Goal: Task Accomplishment & Management: Complete application form

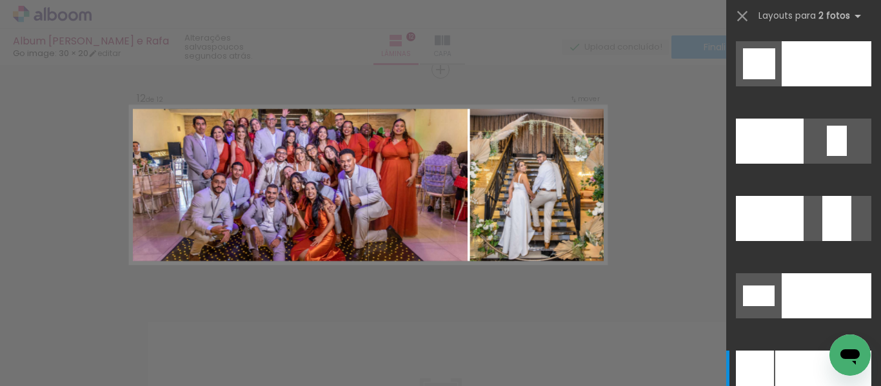
scroll to position [5256, 0]
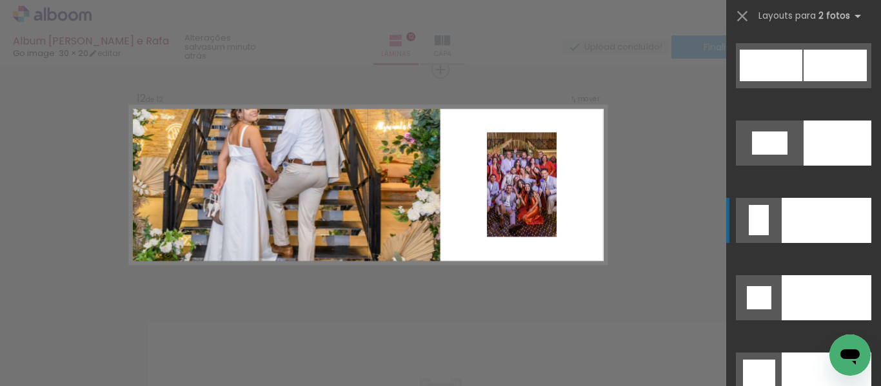
click at [819, 215] on div at bounding box center [826, 220] width 90 height 45
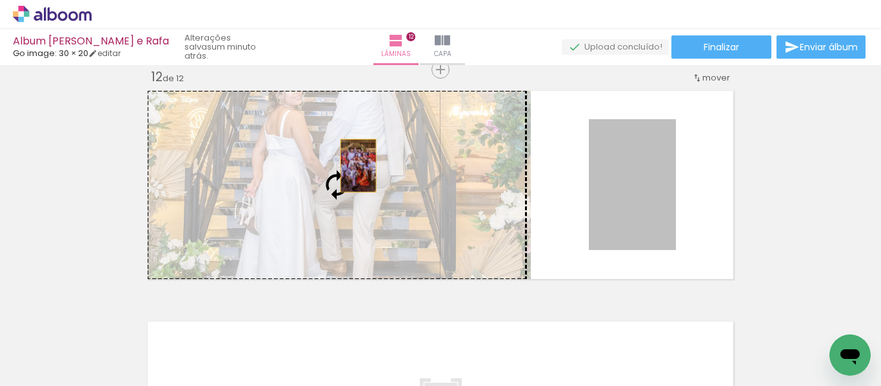
drag, startPoint x: 625, startPoint y: 189, endPoint x: 354, endPoint y: 161, distance: 272.2
click at [0, 0] on slot at bounding box center [0, 0] width 0 height 0
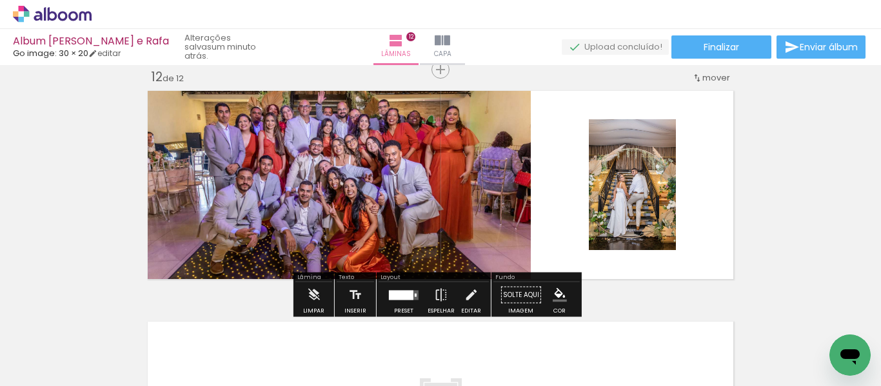
click at [614, 215] on quentale-photo at bounding box center [632, 184] width 87 height 131
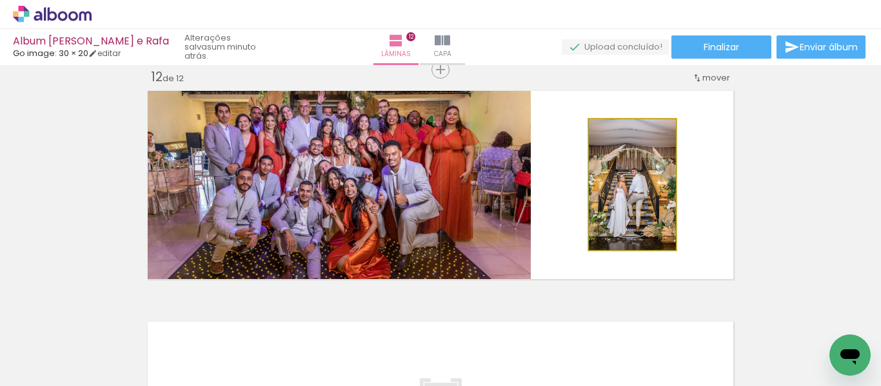
click at [614, 215] on quentale-photo at bounding box center [632, 184] width 87 height 131
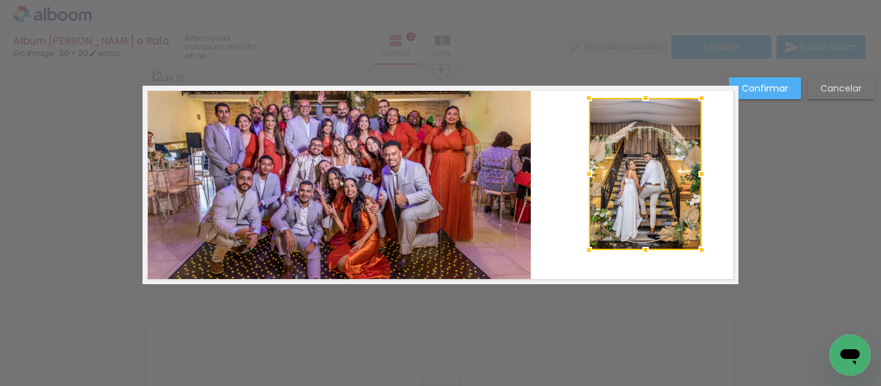
drag, startPoint x: 668, startPoint y: 120, endPoint x: 694, endPoint y: 99, distance: 33.4
click at [694, 99] on div at bounding box center [701, 98] width 26 height 26
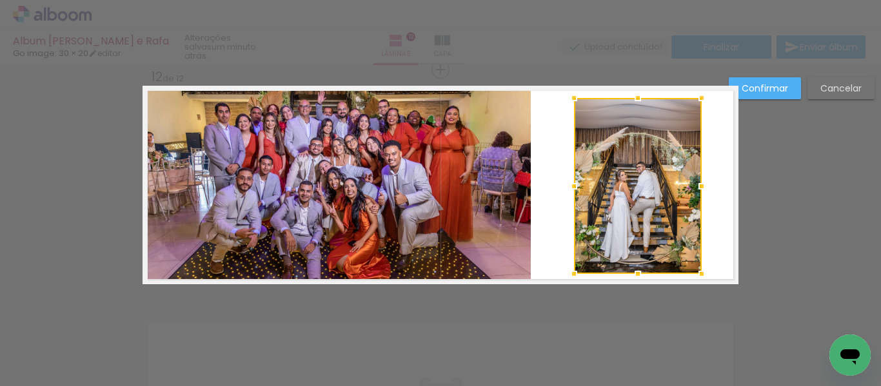
drag, startPoint x: 586, startPoint y: 247, endPoint x: 571, endPoint y: 271, distance: 28.4
click at [571, 271] on div at bounding box center [574, 274] width 26 height 26
click at [0, 0] on slot "Confirmar" at bounding box center [0, 0] width 0 height 0
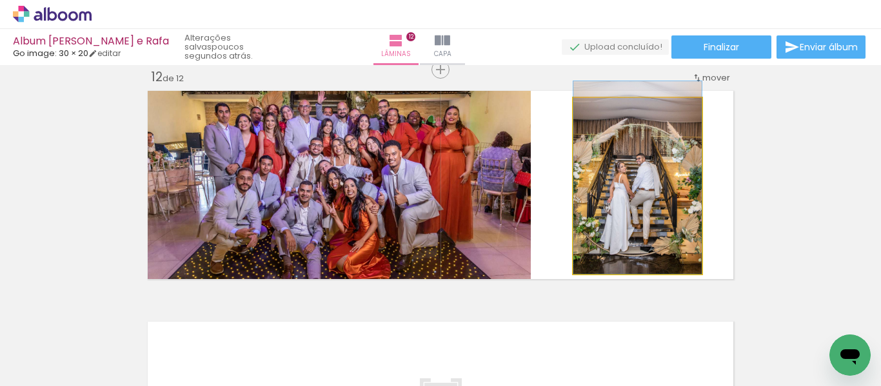
drag, startPoint x: 650, startPoint y: 204, endPoint x: 658, endPoint y: 168, distance: 37.6
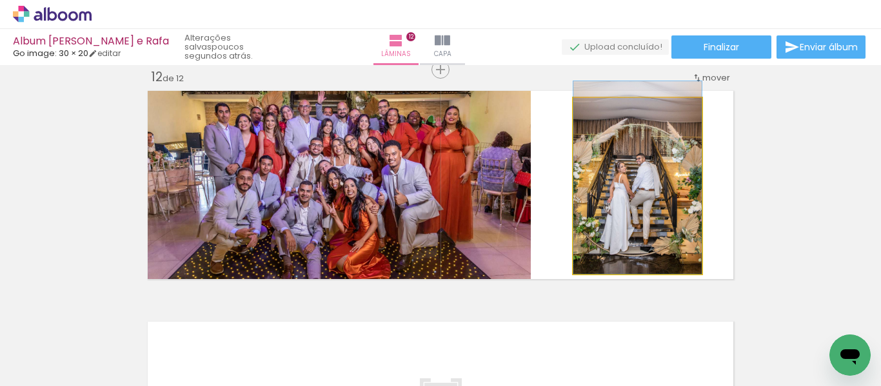
drag, startPoint x: 615, startPoint y: 222, endPoint x: 615, endPoint y: 213, distance: 8.4
click at [645, 187] on quentale-photo at bounding box center [637, 186] width 128 height 176
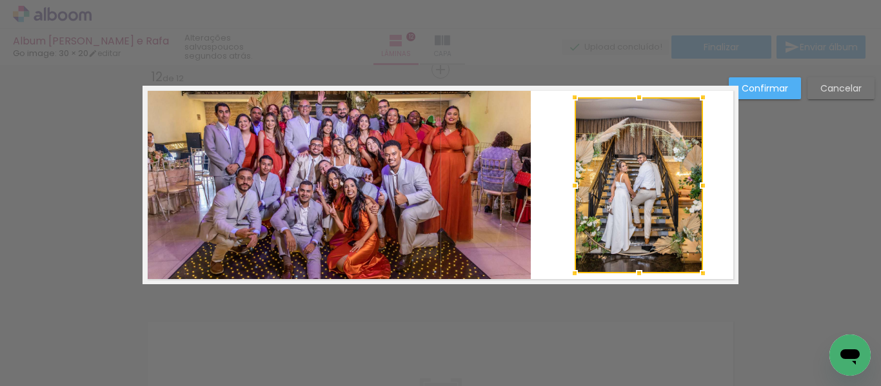
drag, startPoint x: 627, startPoint y: 182, endPoint x: 628, endPoint y: 175, distance: 6.6
click at [628, 175] on div at bounding box center [638, 185] width 128 height 176
click at [0, 0] on slot "Confirmar" at bounding box center [0, 0] width 0 height 0
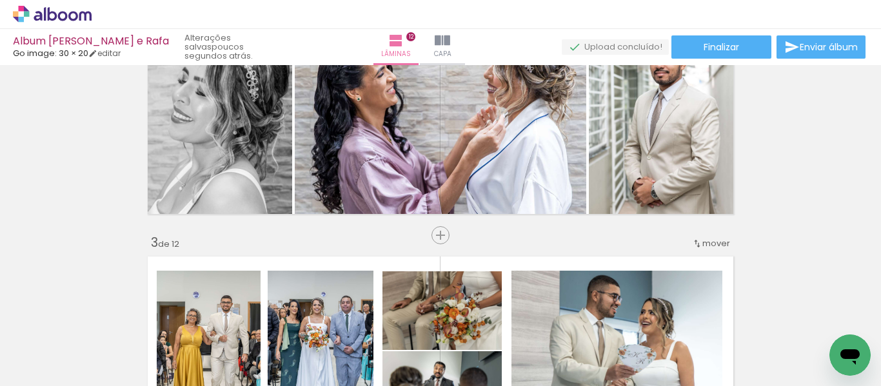
scroll to position [312, 0]
click at [447, 39] on iron-icon at bounding box center [441, 40] width 15 height 15
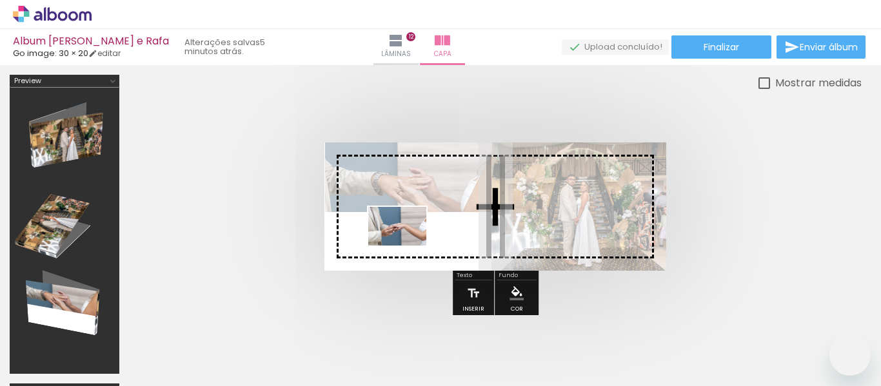
click at [406, 248] on quentale-workspace at bounding box center [440, 193] width 881 height 386
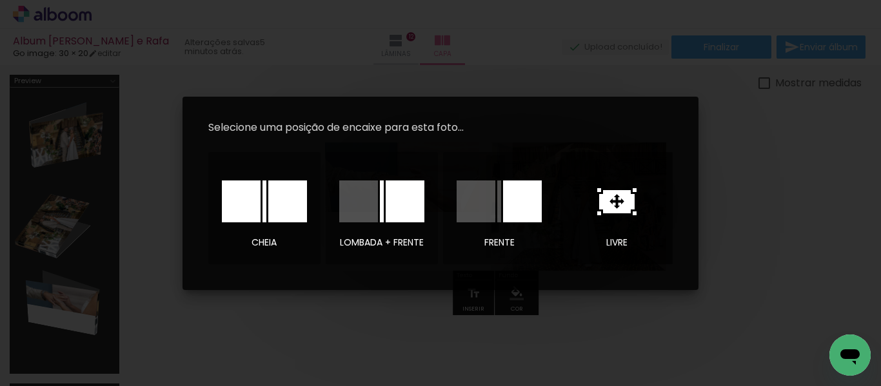
scroll to position [5256, 0]
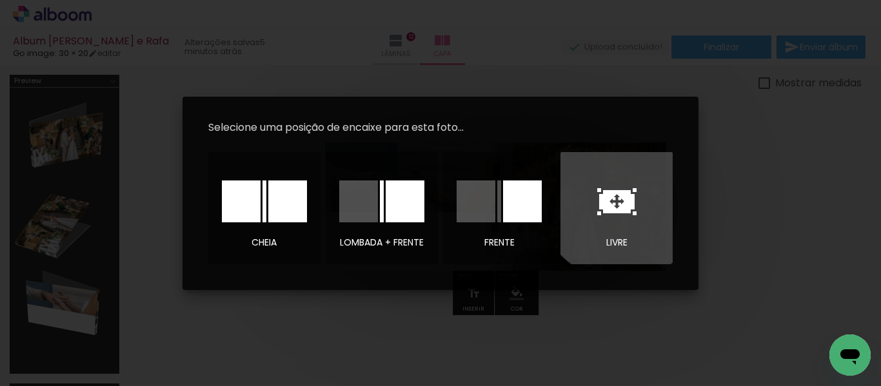
click at [621, 197] on icon at bounding box center [616, 201] width 35 height 23
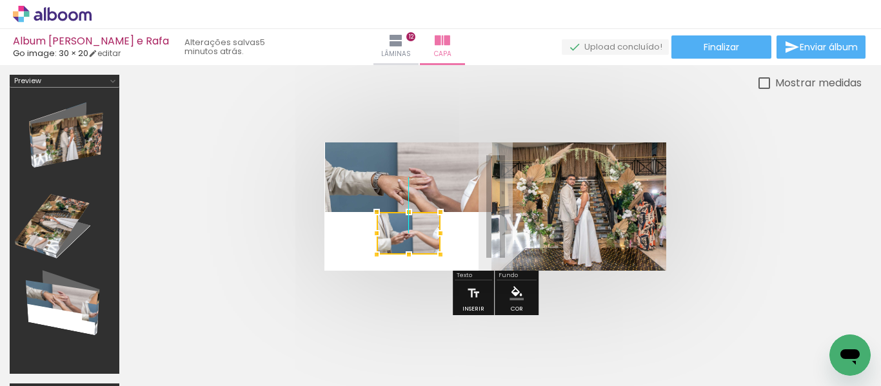
drag, startPoint x: 483, startPoint y: 212, endPoint x: 382, endPoint y: 246, distance: 106.8
click at [382, 246] on div at bounding box center [408, 233] width 64 height 43
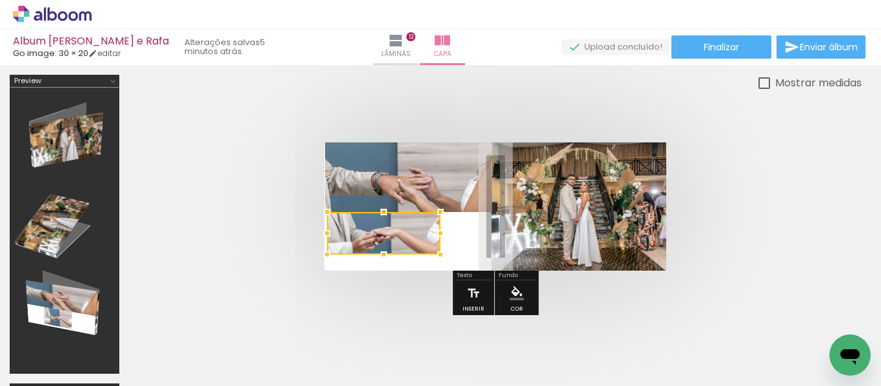
drag, startPoint x: 376, startPoint y: 234, endPoint x: 341, endPoint y: 234, distance: 34.8
click at [341, 234] on div at bounding box center [383, 233] width 113 height 43
click at [327, 233] on div at bounding box center [321, 233] width 26 height 26
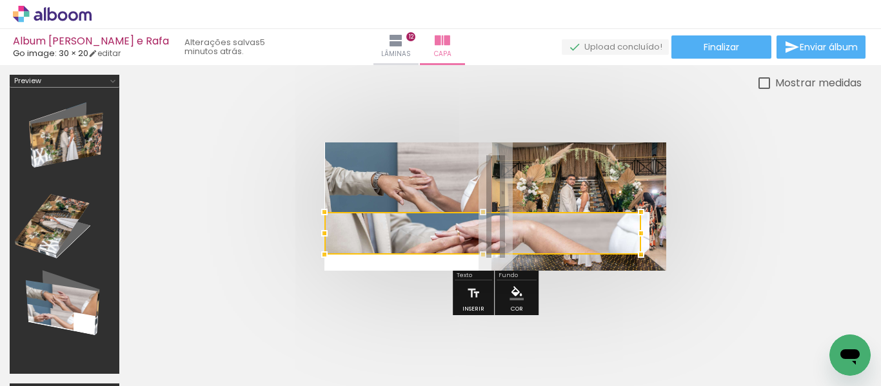
click at [436, 232] on div at bounding box center [482, 233] width 317 height 43
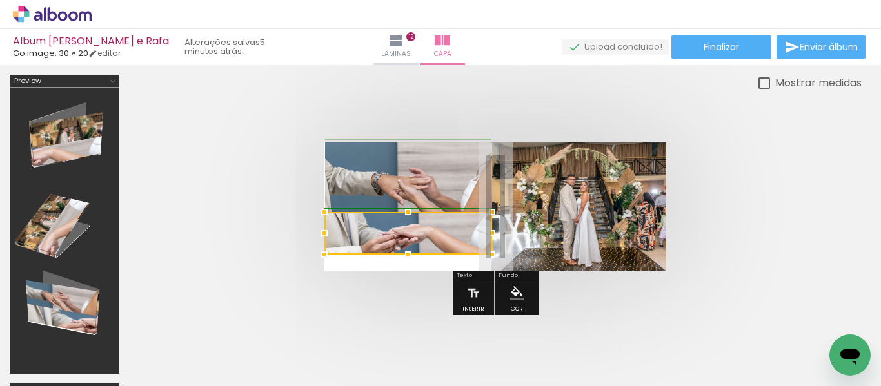
drag, startPoint x: 668, startPoint y: 235, endPoint x: 491, endPoint y: 251, distance: 178.6
click at [491, 251] on div at bounding box center [408, 233] width 168 height 43
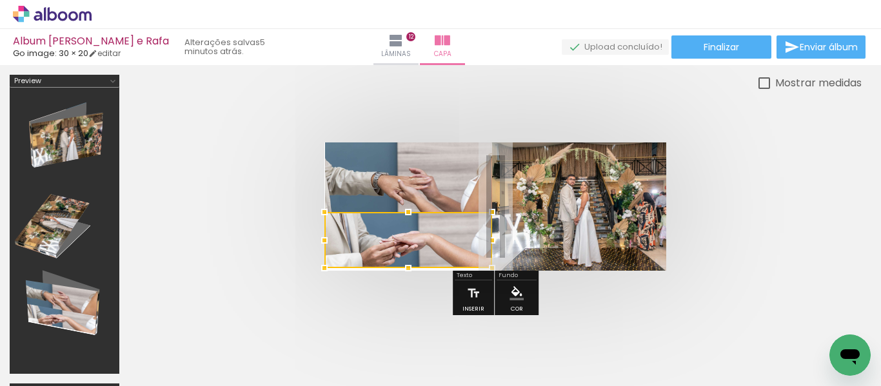
drag, startPoint x: 407, startPoint y: 257, endPoint x: 407, endPoint y: 280, distance: 23.2
click at [407, 280] on div at bounding box center [408, 268] width 26 height 26
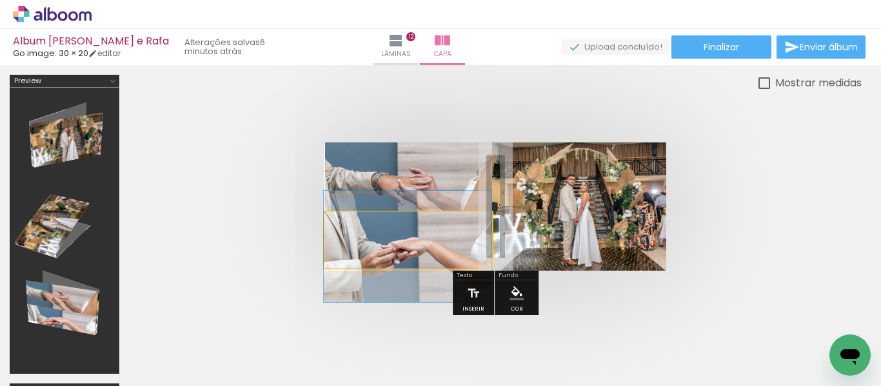
drag, startPoint x: 421, startPoint y: 257, endPoint x: 416, endPoint y: 262, distance: 7.8
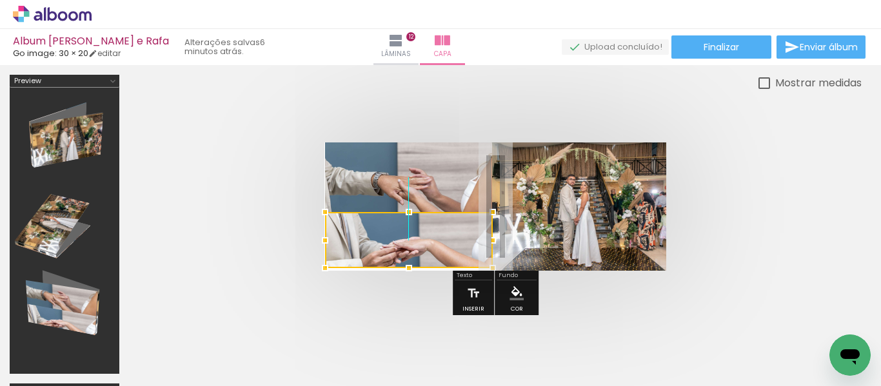
drag, startPoint x: 422, startPoint y: 237, endPoint x: 413, endPoint y: 248, distance: 14.2
click at [413, 248] on div at bounding box center [409, 240] width 168 height 56
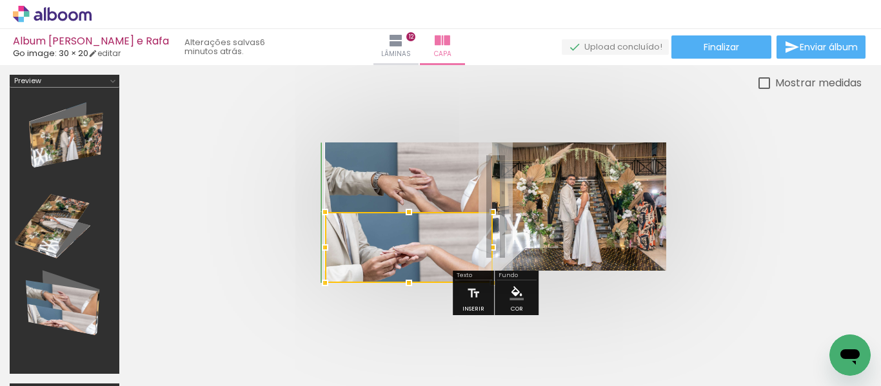
drag, startPoint x: 408, startPoint y: 268, endPoint x: 406, endPoint y: 284, distance: 16.2
click at [406, 284] on div at bounding box center [409, 283] width 26 height 26
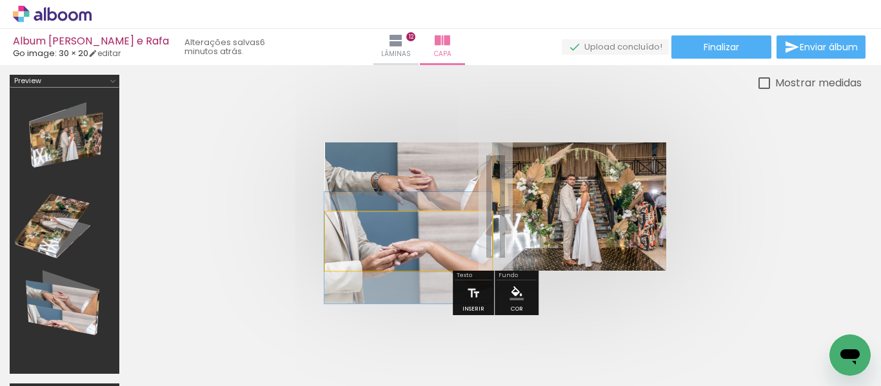
drag, startPoint x: 476, startPoint y: 255, endPoint x: 444, endPoint y: 256, distance: 32.2
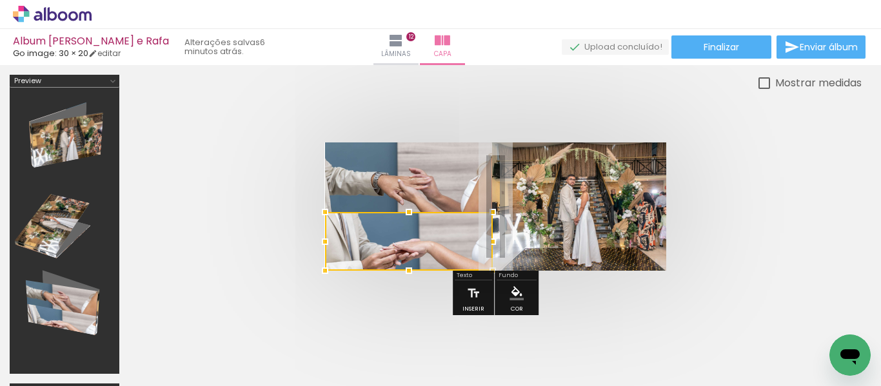
click at [0, 0] on slot "P&B" at bounding box center [0, 0] width 0 height 0
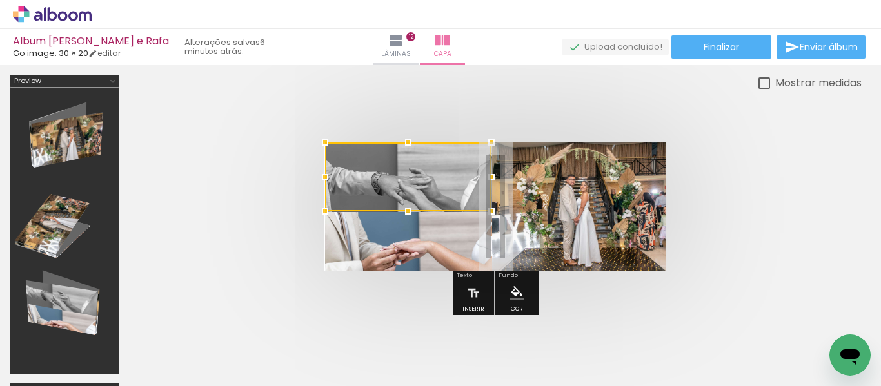
click at [424, 249] on quentale-photo at bounding box center [409, 241] width 168 height 59
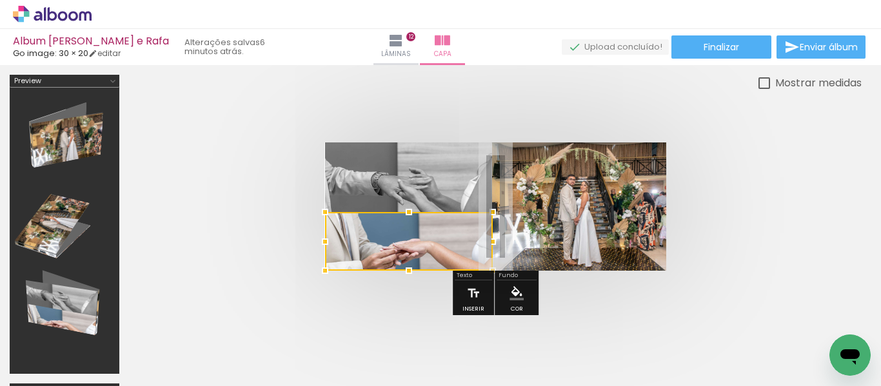
click at [0, 0] on slot "P&B" at bounding box center [0, 0] width 0 height 0
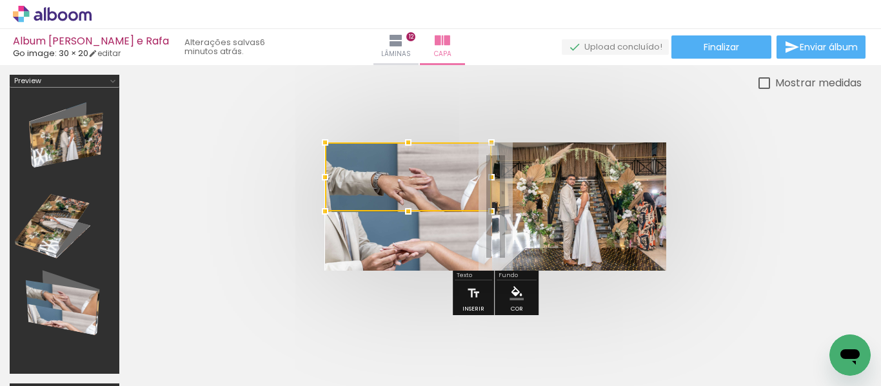
click at [427, 175] on div at bounding box center [408, 176] width 166 height 69
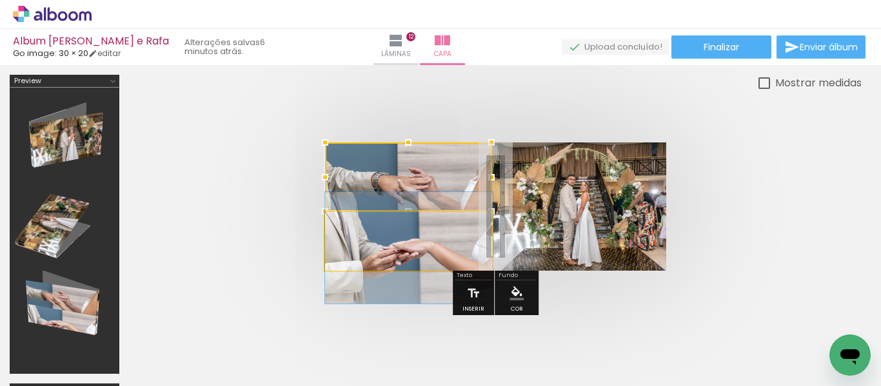
click at [380, 252] on quentale-photo at bounding box center [409, 241] width 168 height 59
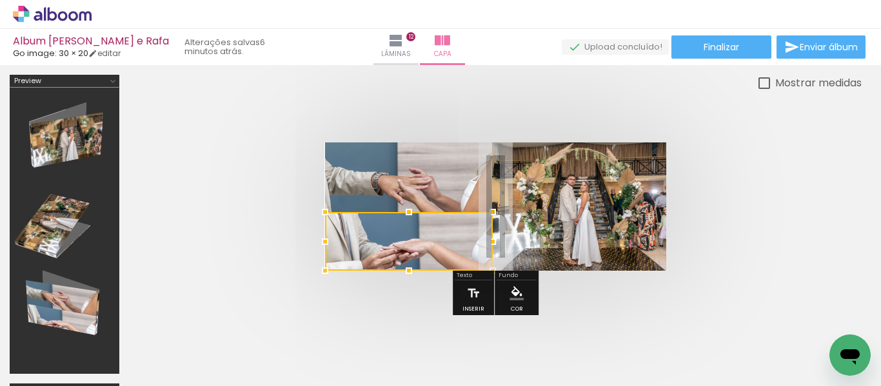
click at [0, 0] on slot "P&B" at bounding box center [0, 0] width 0 height 0
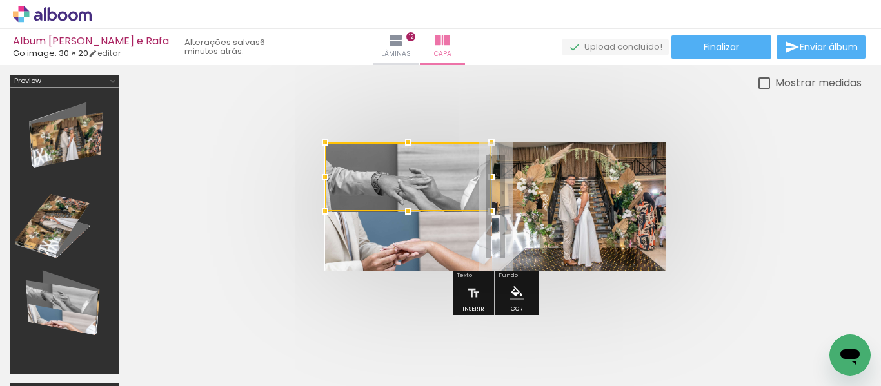
click at [0, 0] on slot "P&B" at bounding box center [0, 0] width 0 height 0
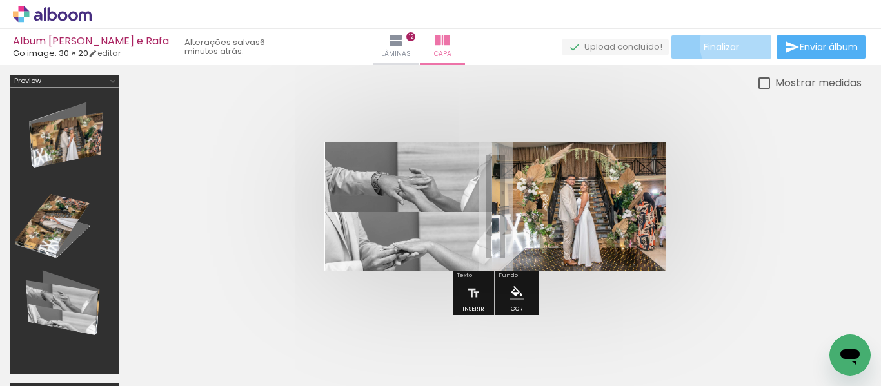
click at [740, 44] on paper-button "Finalizar" at bounding box center [721, 46] width 100 height 23
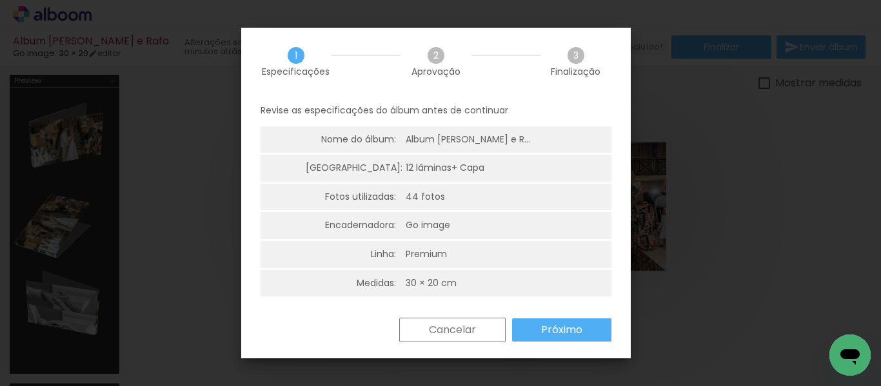
click at [0, 0] on slot "Próximo" at bounding box center [0, 0] width 0 height 0
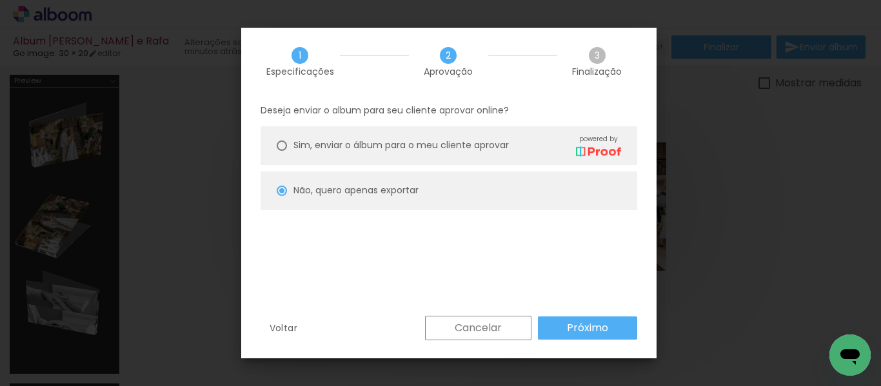
click at [420, 144] on span "Sim, enviar o álbum para o meu cliente aprovar" at bounding box center [400, 146] width 215 height 14
type paper-radio-button "on"
click at [0, 0] on slot "Próximo" at bounding box center [0, 0] width 0 height 0
